Goal: Task Accomplishment & Management: Manage account settings

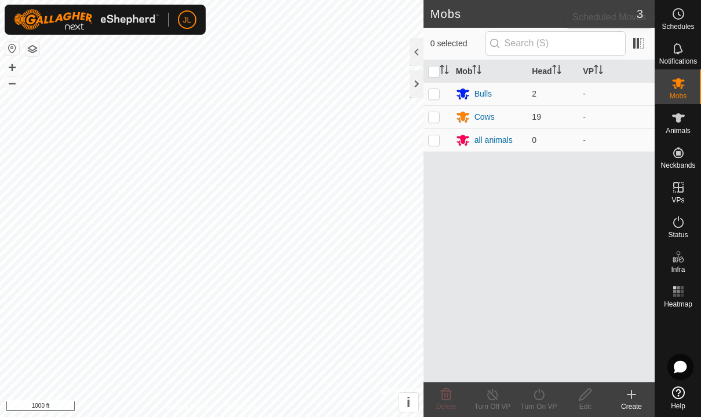
click at [679, 16] on icon at bounding box center [679, 13] width 2 height 3
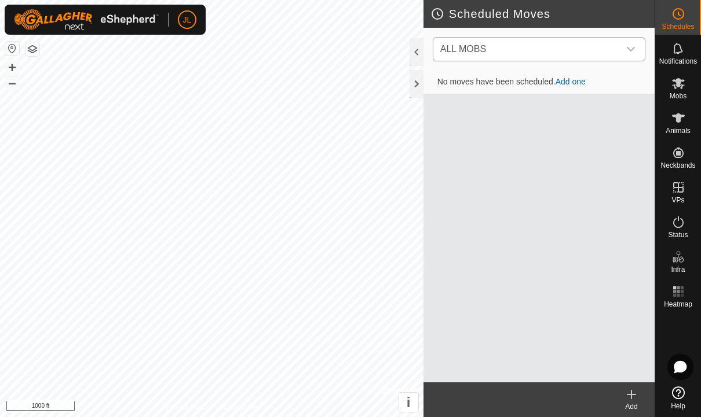
click at [628, 47] on icon "dropdown trigger" at bounding box center [630, 49] width 9 height 9
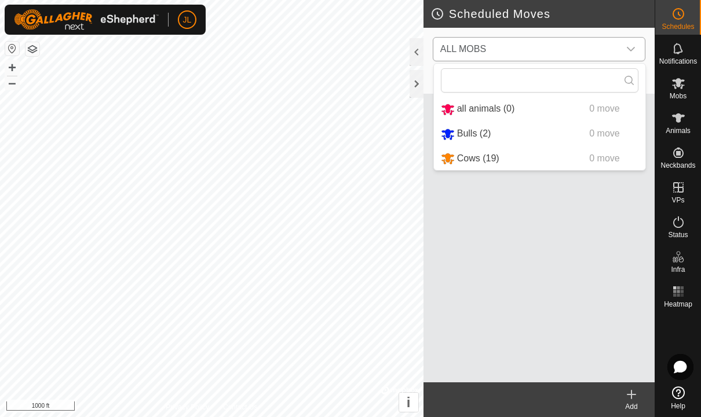
click at [589, 138] on span "0 move" at bounding box center [604, 134] width 30 height 10
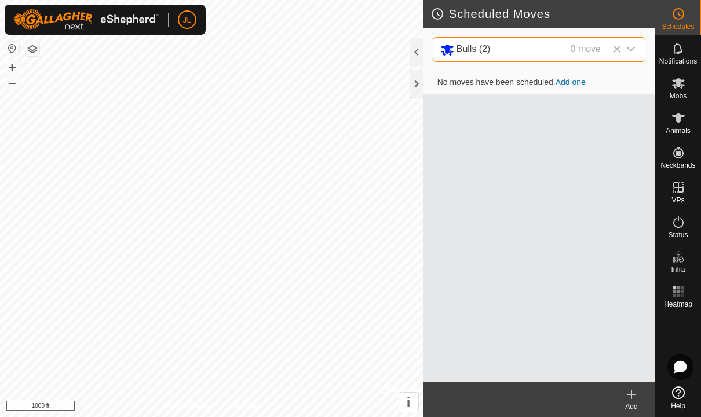
click at [624, 397] on icon at bounding box center [631, 395] width 14 height 14
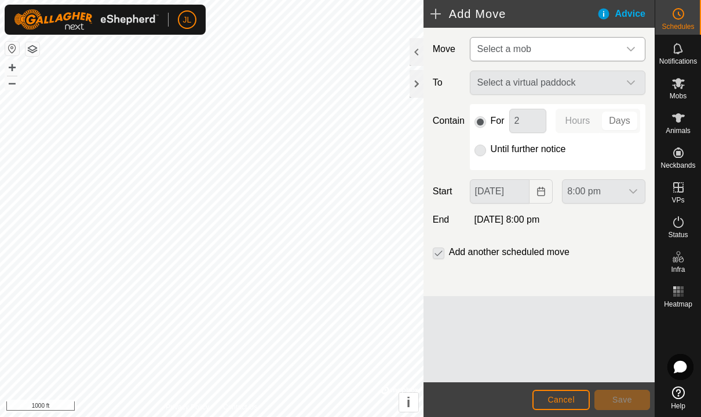
click at [629, 42] on div "dropdown trigger" at bounding box center [630, 49] width 23 height 23
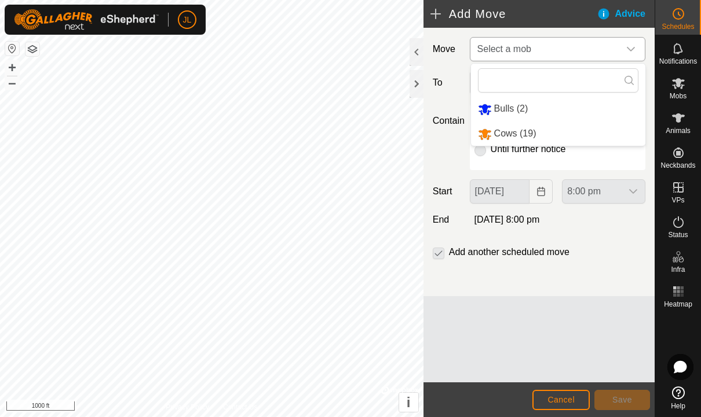
click at [507, 112] on span "Bulls (2)" at bounding box center [511, 109] width 34 height 10
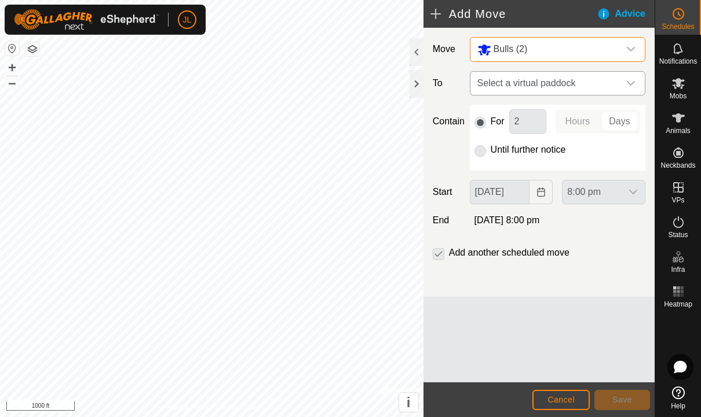
click at [628, 86] on icon "dropdown trigger" at bounding box center [630, 83] width 9 height 9
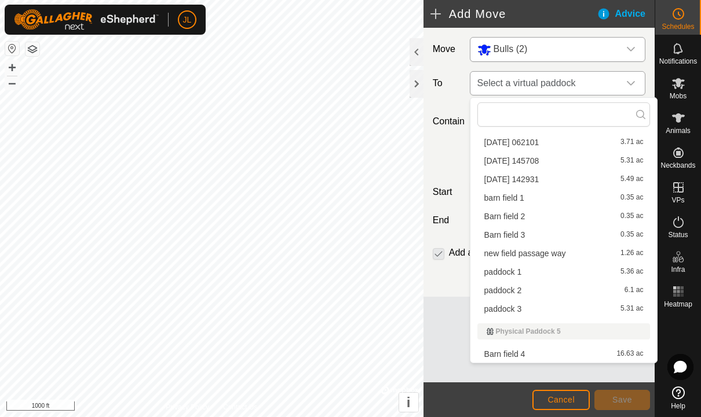
scroll to position [218, 0]
click at [527, 352] on div "Barn field 4 16.63 ac" at bounding box center [563, 354] width 159 height 8
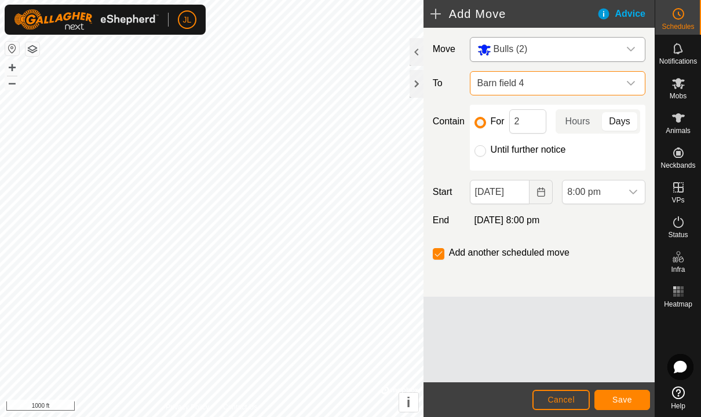
click at [629, 409] on button "Save" at bounding box center [622, 400] width 56 height 20
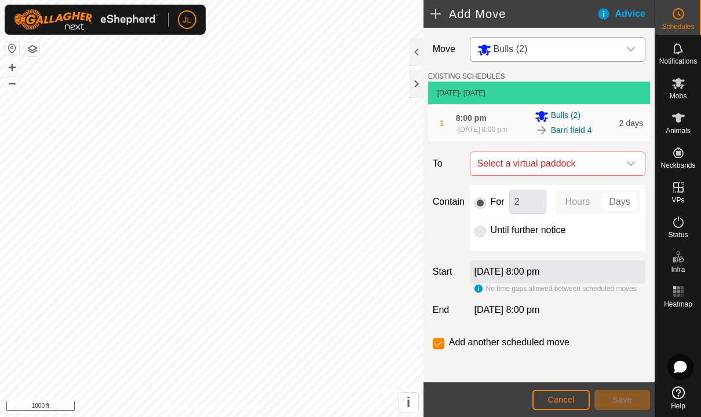
click at [626, 58] on div "dropdown trigger" at bounding box center [630, 50] width 23 height 24
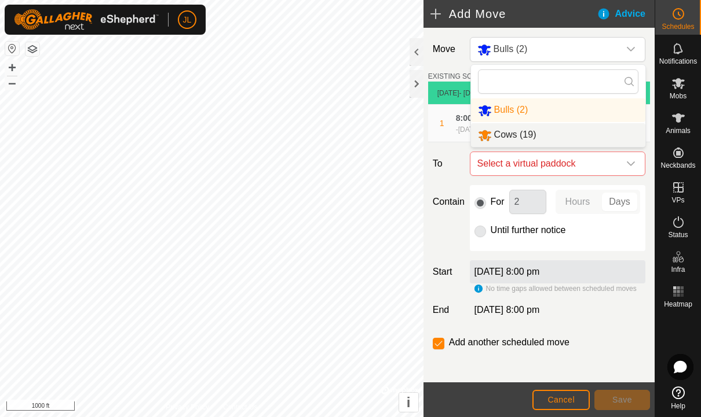
click at [554, 138] on li "Cows (19)" at bounding box center [558, 135] width 174 height 24
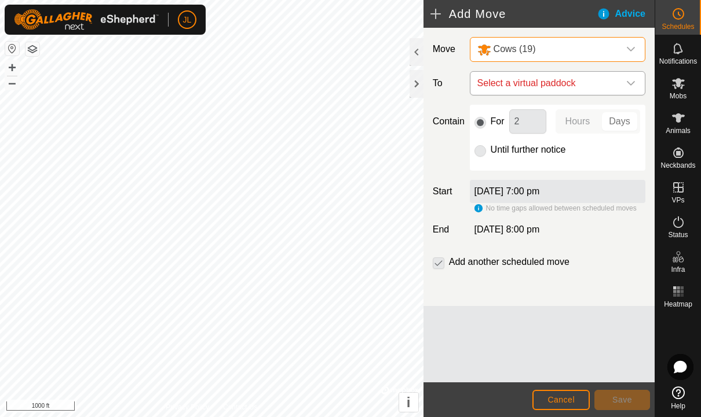
click at [628, 80] on icon "dropdown trigger" at bounding box center [630, 83] width 9 height 9
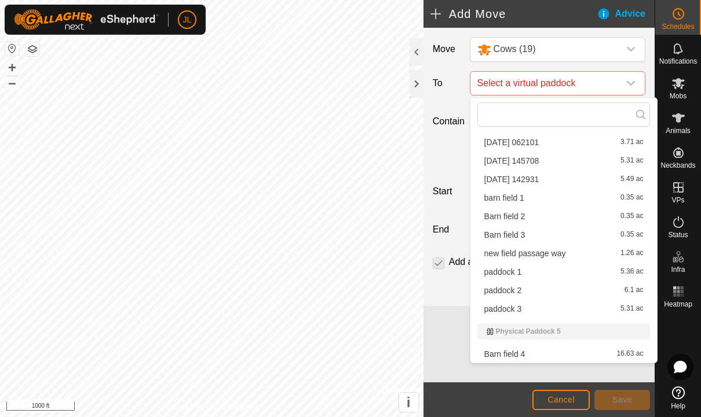
click at [527, 355] on div "Barn field 4 16.63 ac" at bounding box center [563, 354] width 159 height 8
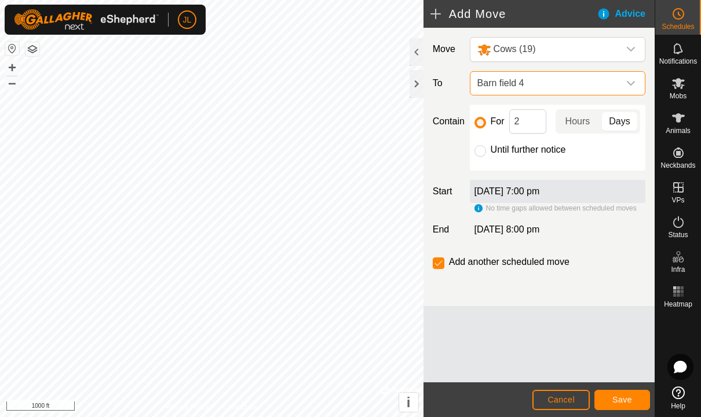
click at [628, 409] on button "Save" at bounding box center [622, 400] width 56 height 20
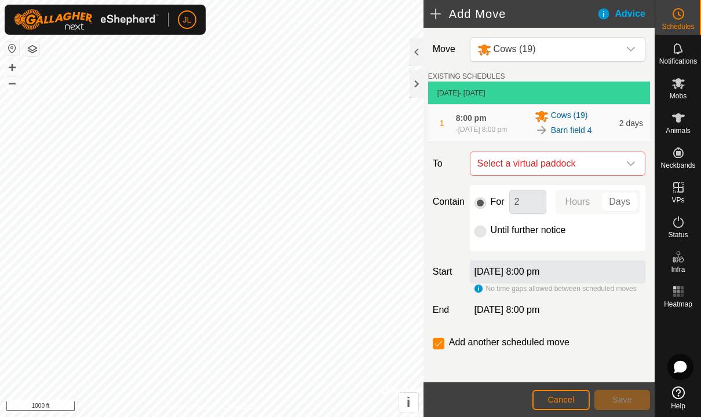
click at [679, 13] on icon at bounding box center [678, 14] width 14 height 14
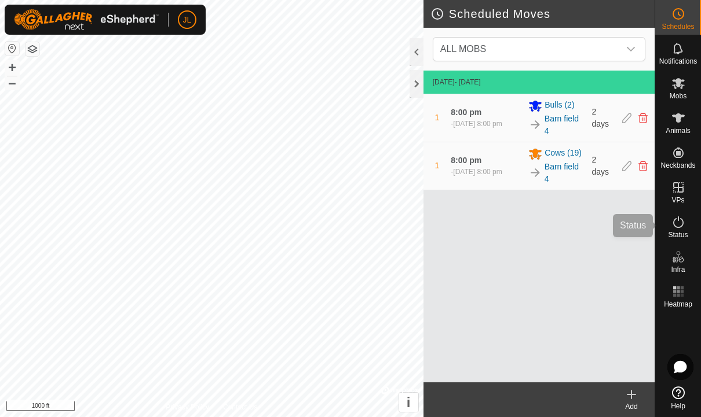
click at [681, 224] on icon at bounding box center [678, 222] width 14 height 14
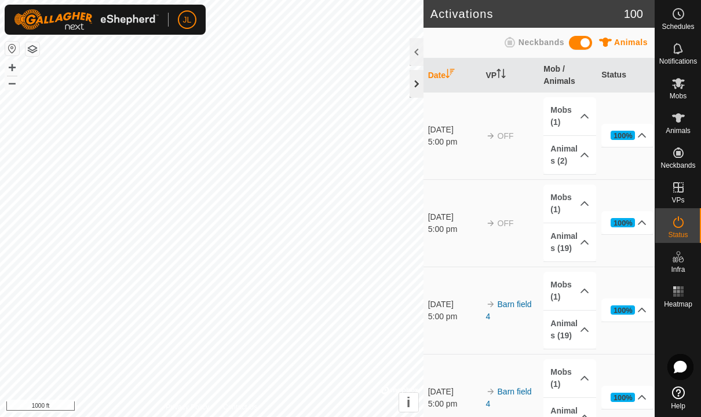
click at [409, 87] on div at bounding box center [416, 84] width 14 height 28
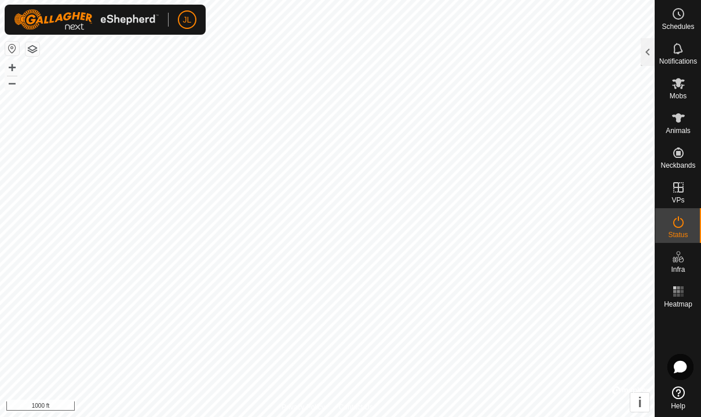
click at [691, 228] on div "Status" at bounding box center [678, 225] width 46 height 35
click at [682, 224] on icon at bounding box center [678, 223] width 10 height 12
click at [657, 49] on div "Notifications" at bounding box center [678, 52] width 46 height 35
click at [649, 52] on div at bounding box center [647, 52] width 14 height 28
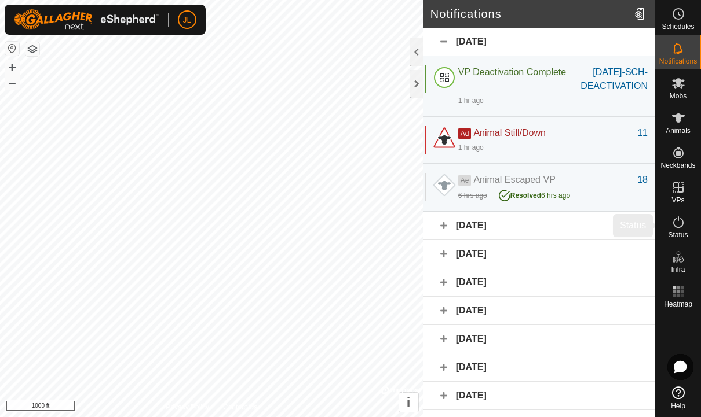
click at [680, 232] on span "Status" at bounding box center [678, 235] width 20 height 7
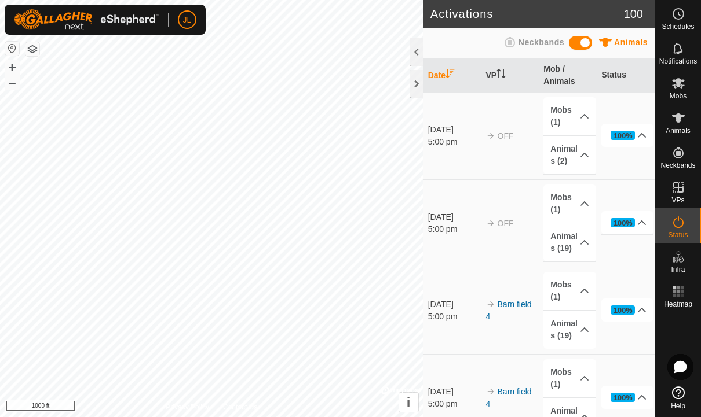
click at [626, 39] on span "Animals" at bounding box center [631, 42] width 34 height 9
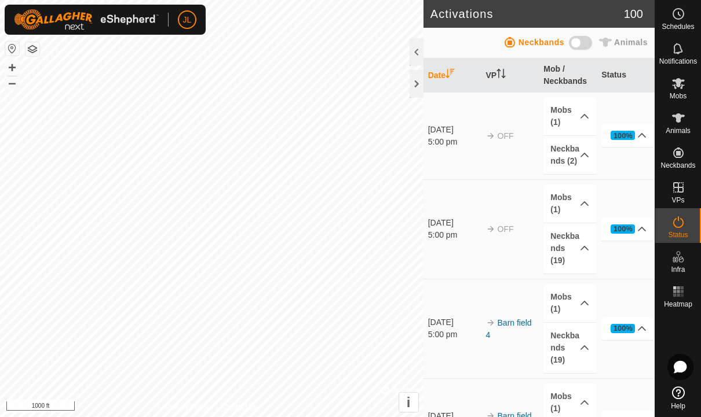
click at [534, 39] on span "Neckbands" at bounding box center [541, 42] width 46 height 9
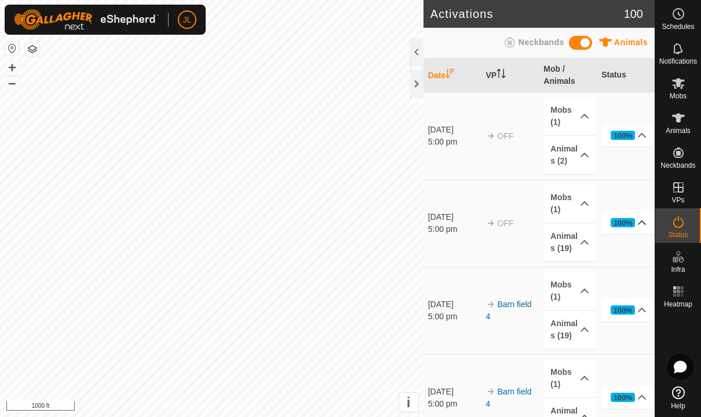
click at [639, 220] on icon at bounding box center [641, 222] width 9 height 9
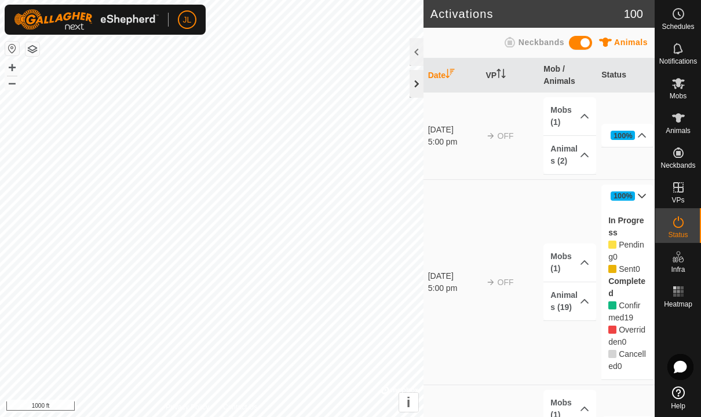
click at [422, 83] on div at bounding box center [416, 84] width 14 height 28
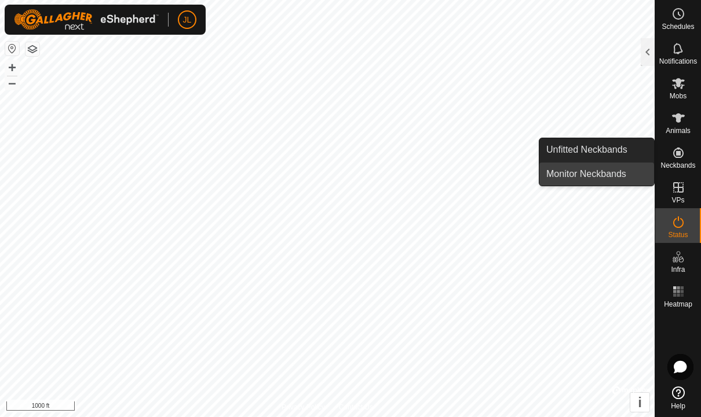
click at [610, 180] on span "Monitor Neckbands" at bounding box center [586, 174] width 80 height 14
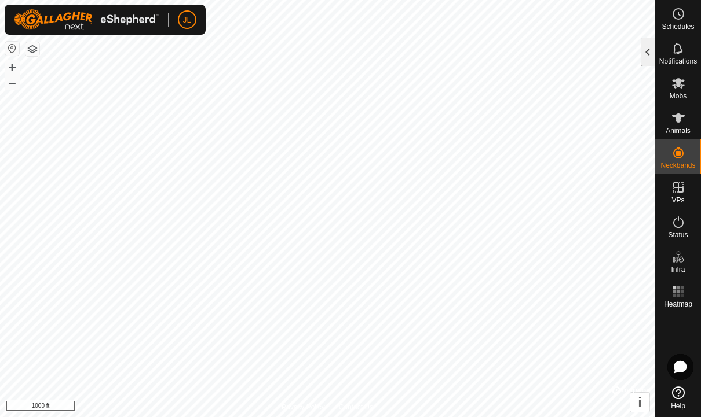
click at [642, 59] on div at bounding box center [647, 52] width 14 height 28
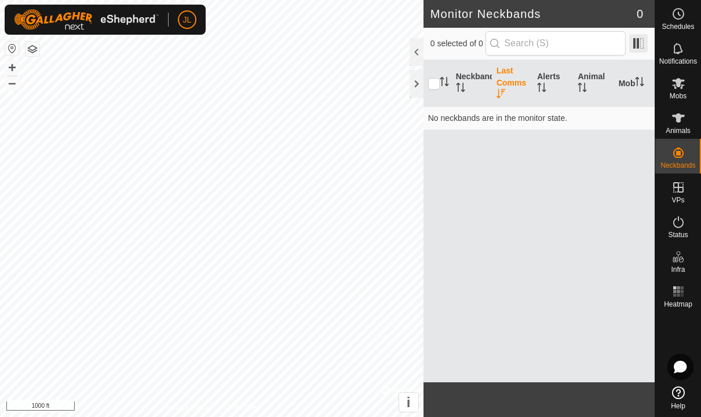
click at [637, 42] on span at bounding box center [638, 43] width 19 height 19
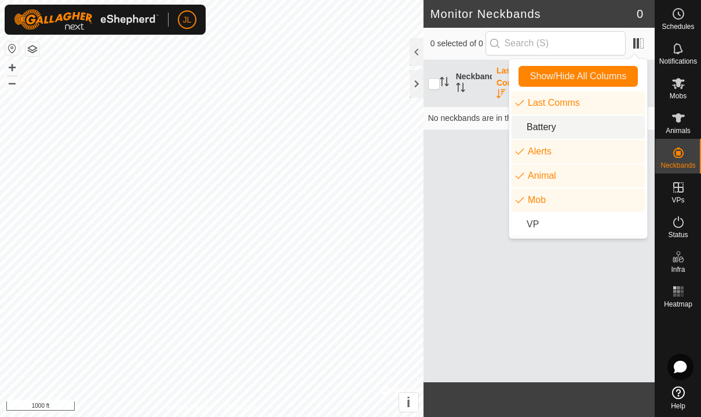
click at [573, 131] on li "Battery" at bounding box center [577, 127] width 133 height 23
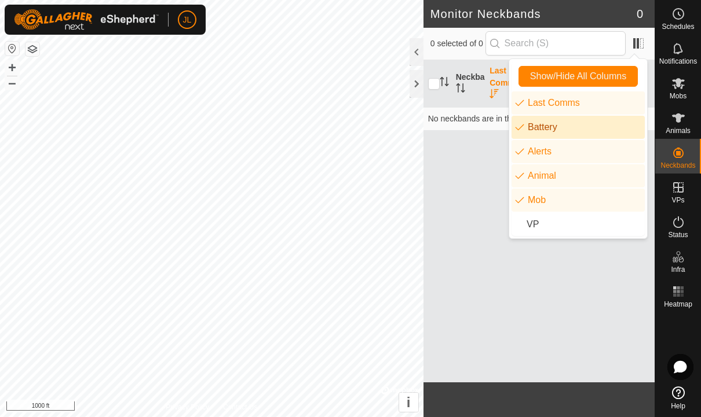
click at [501, 81] on th "Last Comms" at bounding box center [502, 83] width 34 height 47
click at [576, 333] on div "Neckband Last Comms Battery Alerts Animal Mob No neckbands are in the monitor s…" at bounding box center [538, 221] width 231 height 322
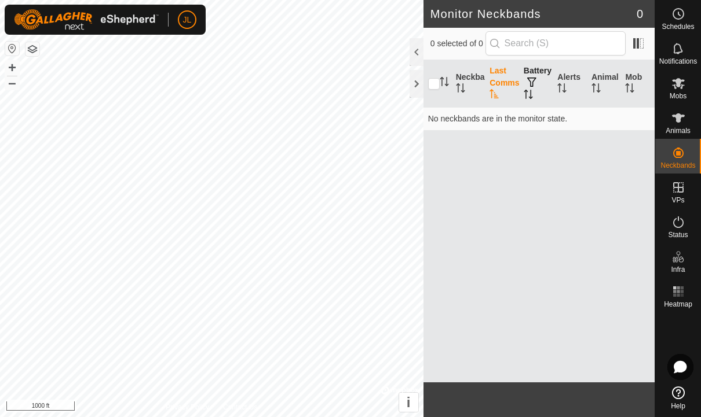
click at [529, 86] on button "button" at bounding box center [531, 83] width 16 height 12
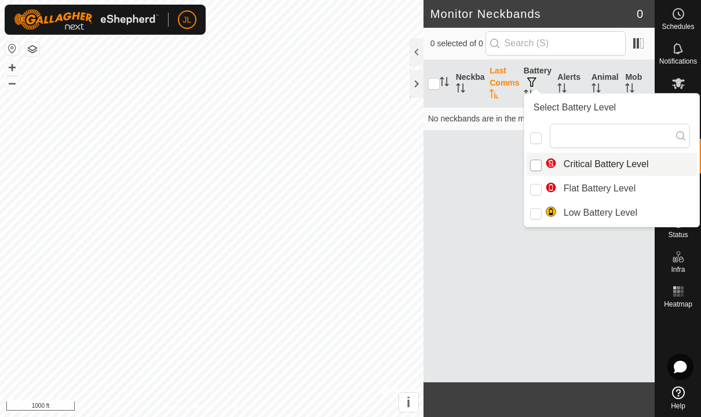
click at [537, 163] on input "Critical Battery Level" at bounding box center [536, 166] width 12 height 12
checkbox input "true"
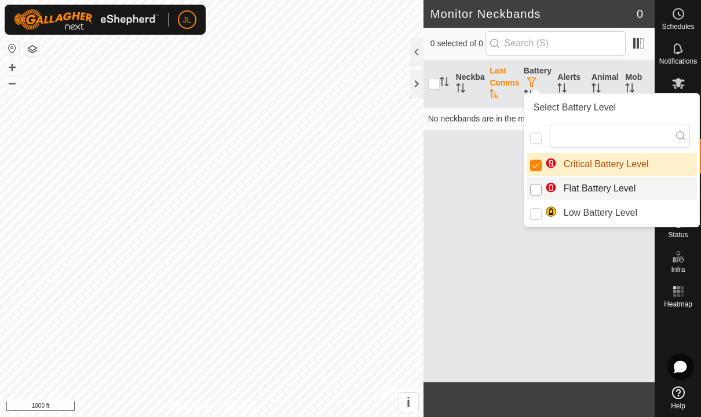
click at [539, 185] on input "Flat Battery Level" at bounding box center [536, 190] width 12 height 12
checkbox input "true"
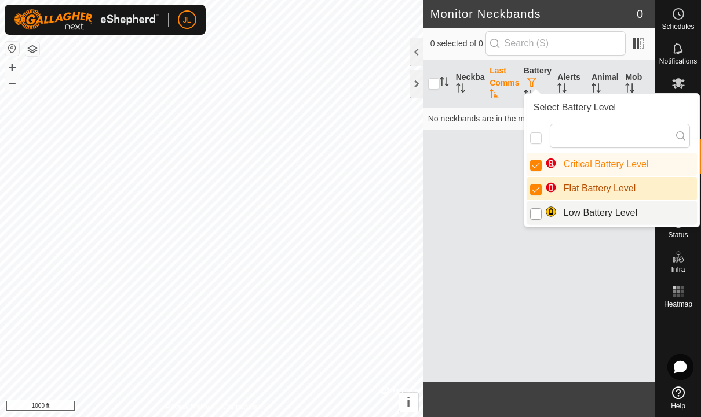
click at [540, 214] on input "Low Battery Level" at bounding box center [536, 214] width 12 height 12
checkbox input "true"
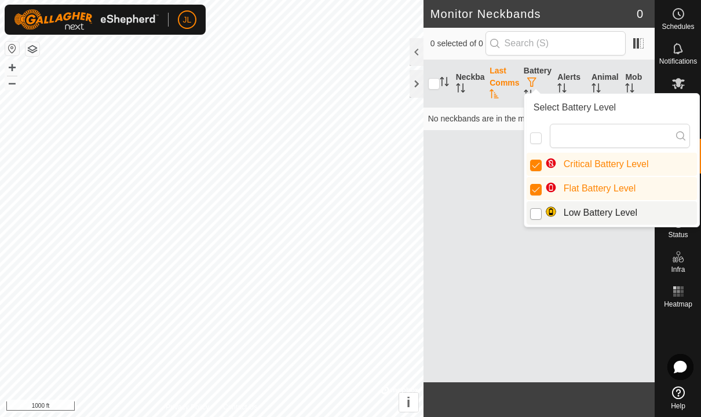
checkbox input "false"
click at [534, 217] on input "Low Battery Level" at bounding box center [536, 214] width 12 height 12
checkbox input "true"
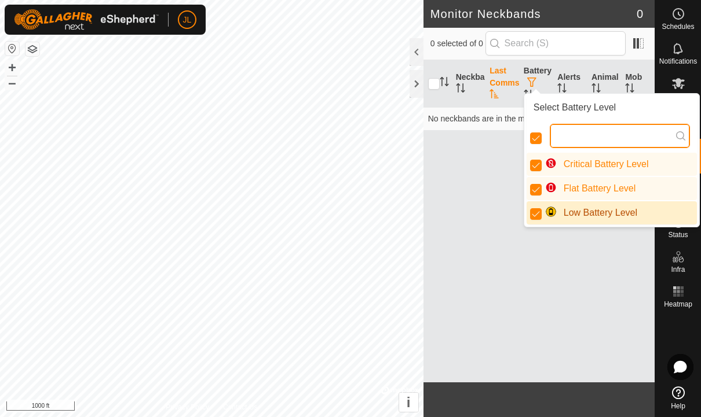
click at [614, 140] on input "text" at bounding box center [619, 136] width 140 height 24
click at [596, 309] on div "Neckband Last Comms Battery Alerts Animal Mob No neckbands are in the monitor s…" at bounding box center [538, 221] width 231 height 322
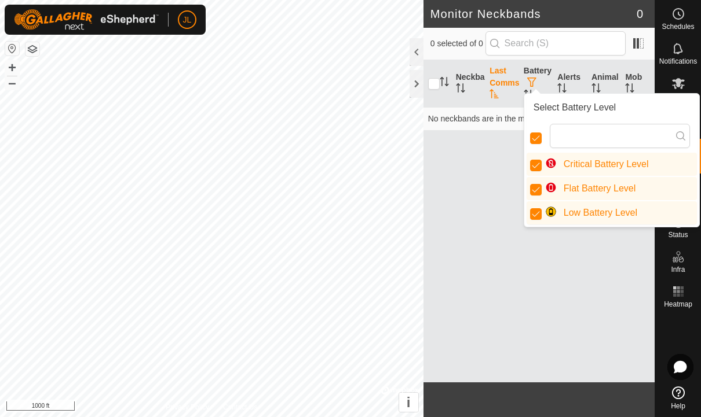
click at [684, 225] on icon at bounding box center [678, 222] width 14 height 14
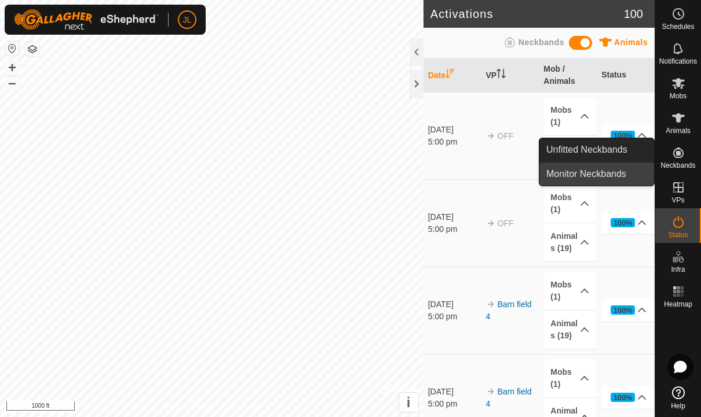
click at [606, 175] on span "Monitor Neckbands" at bounding box center [586, 174] width 80 height 14
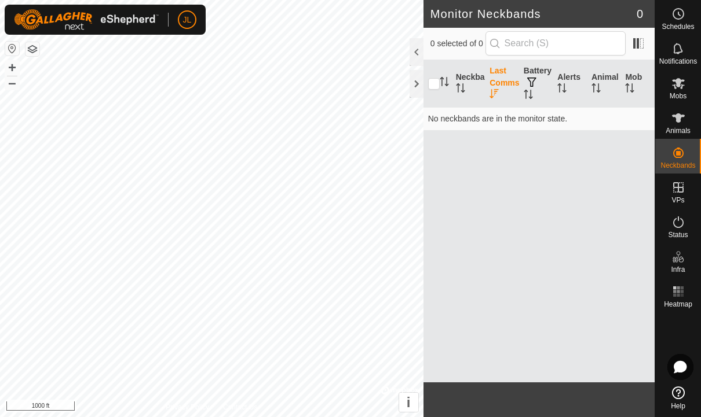
click at [680, 131] on span "Animals" at bounding box center [677, 130] width 25 height 7
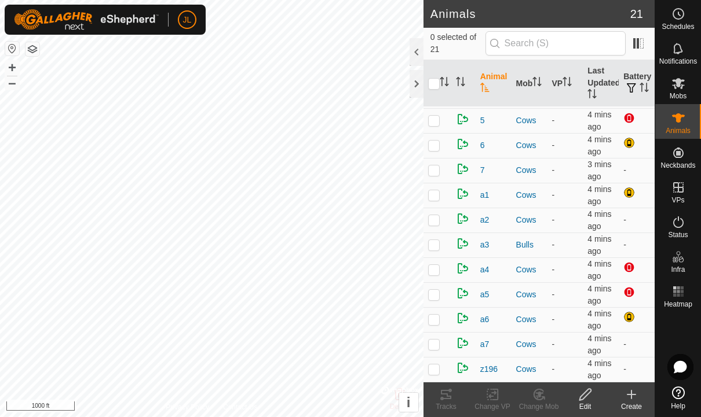
scroll to position [272, 0]
